Goal: Task Accomplishment & Management: Complete application form

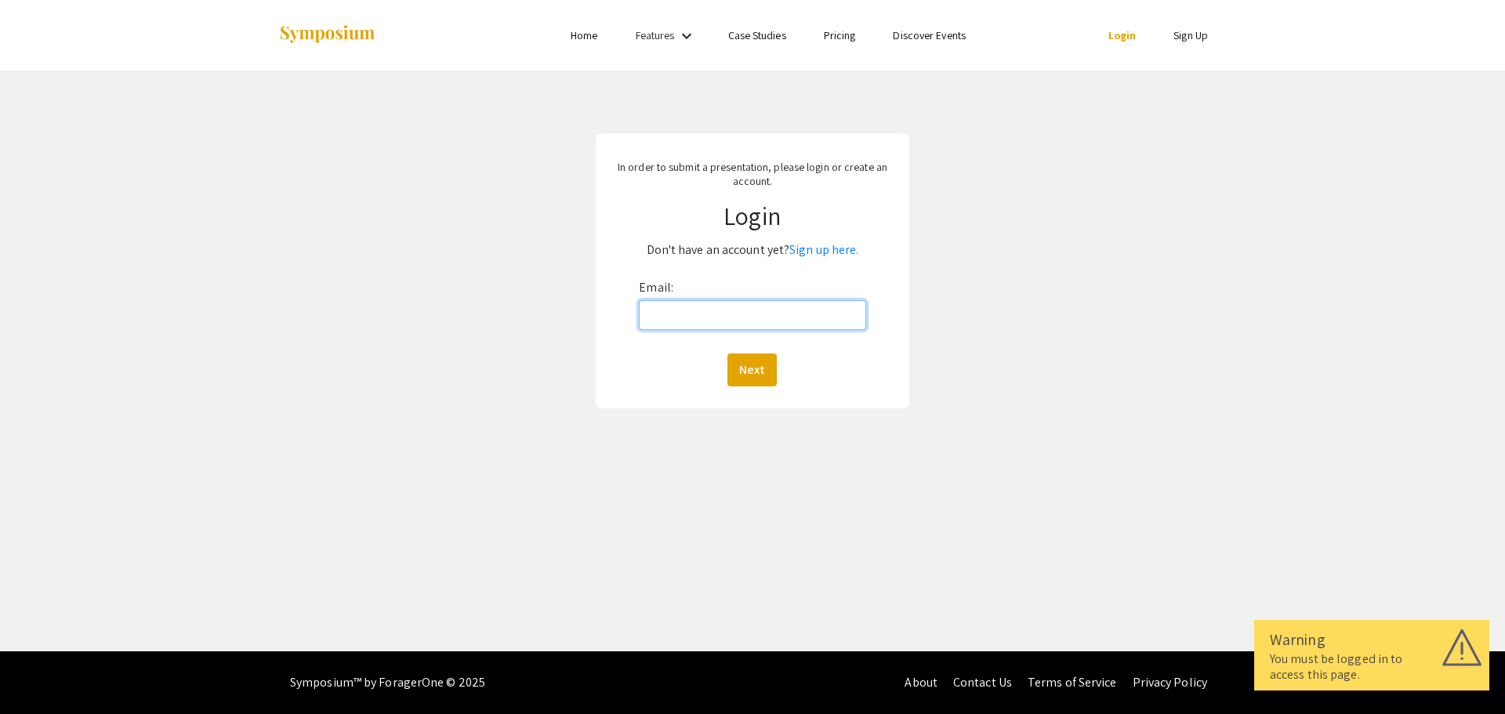
click at [721, 307] on input "Email:" at bounding box center [752, 315] width 227 height 30
type input "[EMAIL_ADDRESS][DOMAIN_NAME]"
click at [748, 354] on button "Next" at bounding box center [752, 370] width 49 height 33
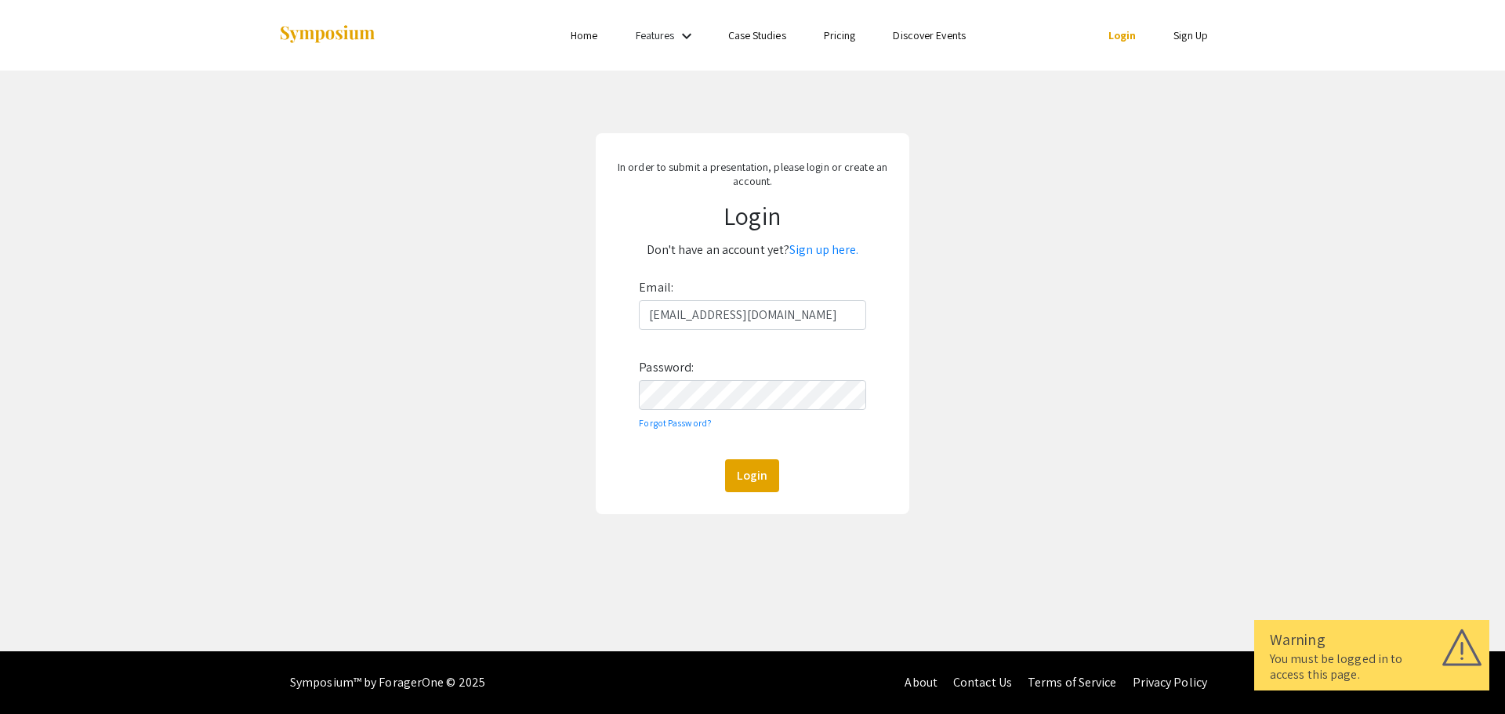
click at [756, 498] on div "In order to submit a presentation, please login or create an account. Login Don…" at bounding box center [753, 323] width 314 height 381
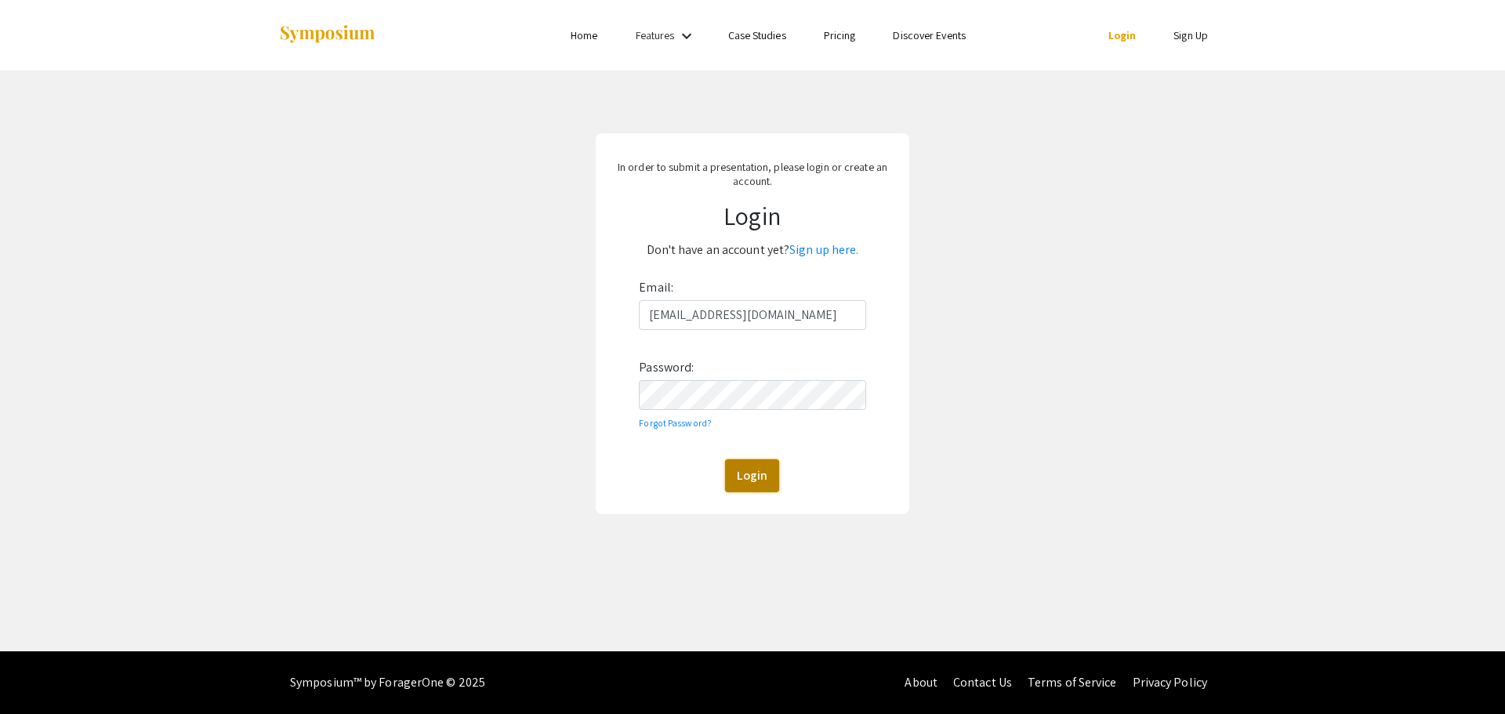
click at [752, 481] on button "Login" at bounding box center [752, 475] width 54 height 33
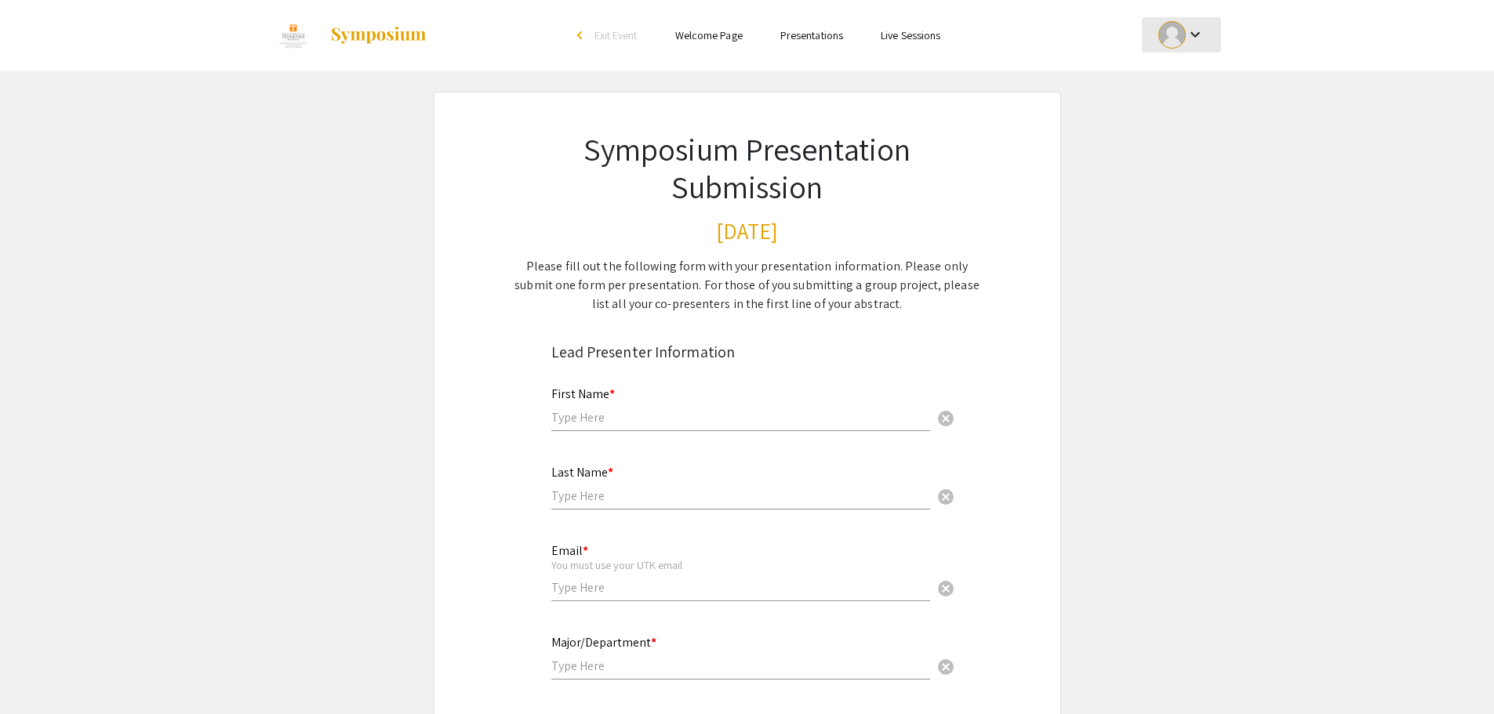
click at [1188, 27] on mat-icon "keyboard_arrow_down" at bounding box center [1194, 34] width 19 height 19
click at [1189, 113] on button "My Submissions" at bounding box center [1190, 115] width 96 height 38
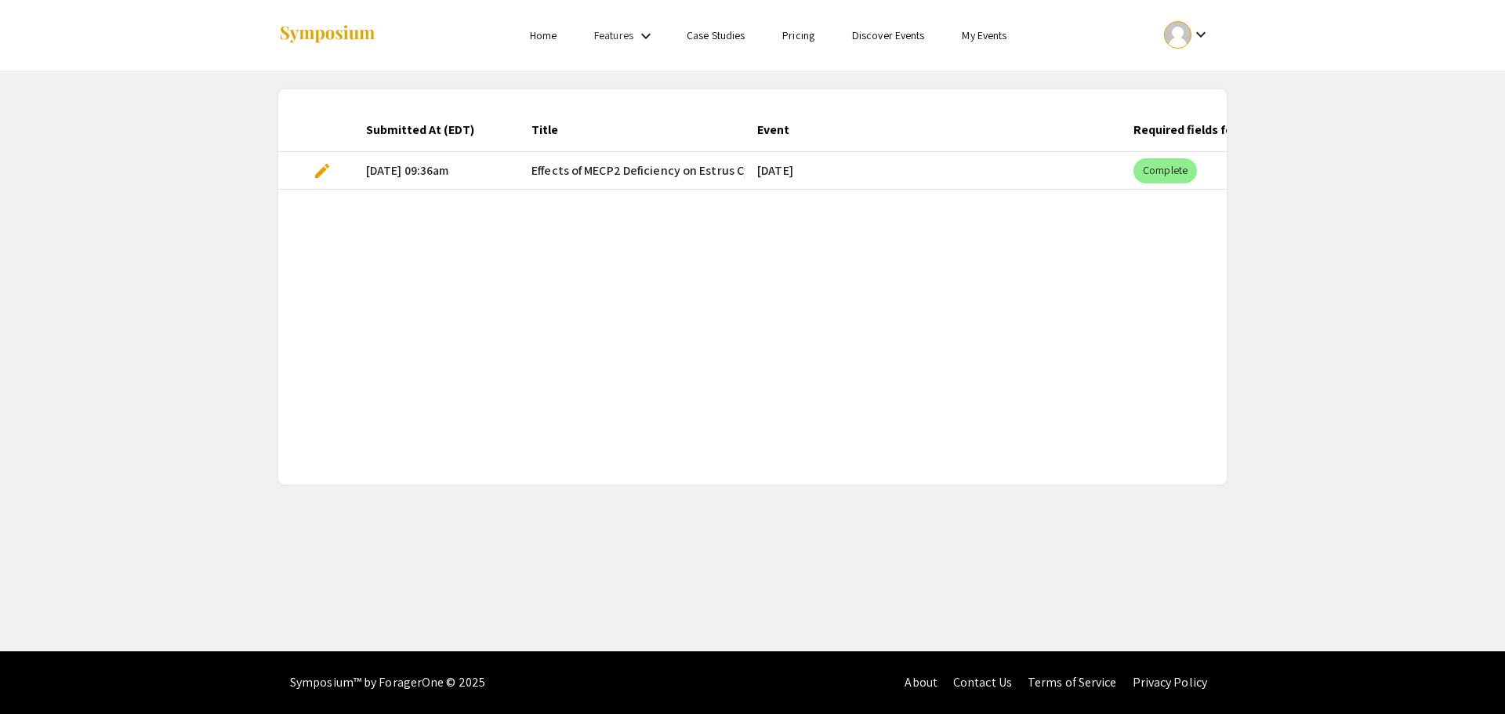
scroll to position [0, 71]
